Goal: Book appointment/travel/reservation

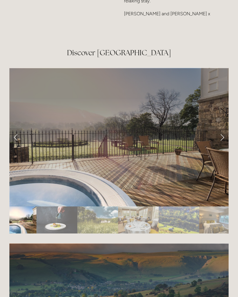
scroll to position [988, 0]
click at [224, 129] on link "Next Slide" at bounding box center [222, 137] width 13 height 18
click at [226, 130] on link "Next Slide" at bounding box center [222, 137] width 13 height 18
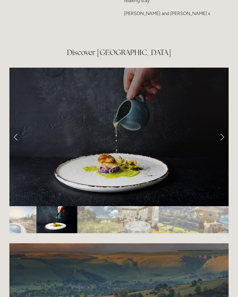
click at [224, 128] on link "Next Slide" at bounding box center [222, 137] width 13 height 18
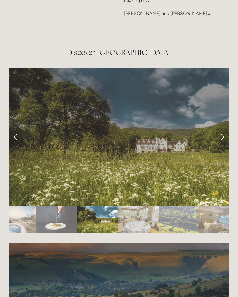
click at [224, 129] on link "Next Slide" at bounding box center [222, 137] width 13 height 18
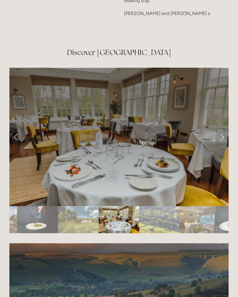
click at [226, 128] on link "Next Slide" at bounding box center [222, 137] width 13 height 18
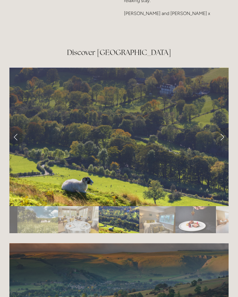
click at [225, 128] on link "Next Slide" at bounding box center [222, 137] width 13 height 18
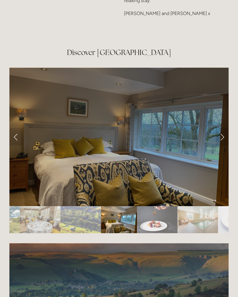
click at [224, 129] on link "Next Slide" at bounding box center [222, 137] width 13 height 18
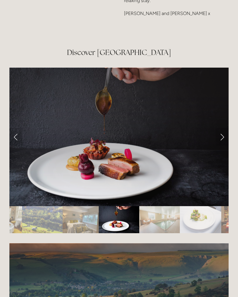
click at [225, 128] on link "Next Slide" at bounding box center [222, 137] width 13 height 18
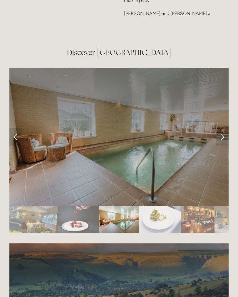
click at [223, 128] on link "Next Slide" at bounding box center [222, 137] width 13 height 18
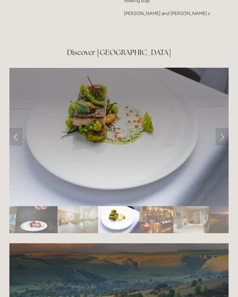
click at [226, 128] on link "Next Slide" at bounding box center [222, 137] width 13 height 18
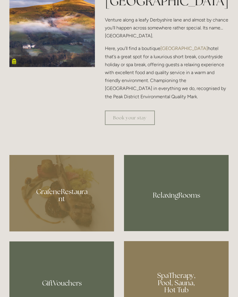
scroll to position [300, 0]
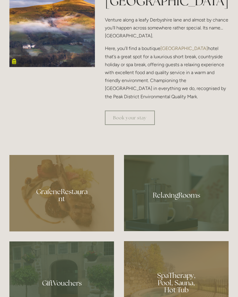
click at [133, 125] on link "Book your stay" at bounding box center [130, 118] width 50 height 14
